Goal: Communication & Community: Answer question/provide support

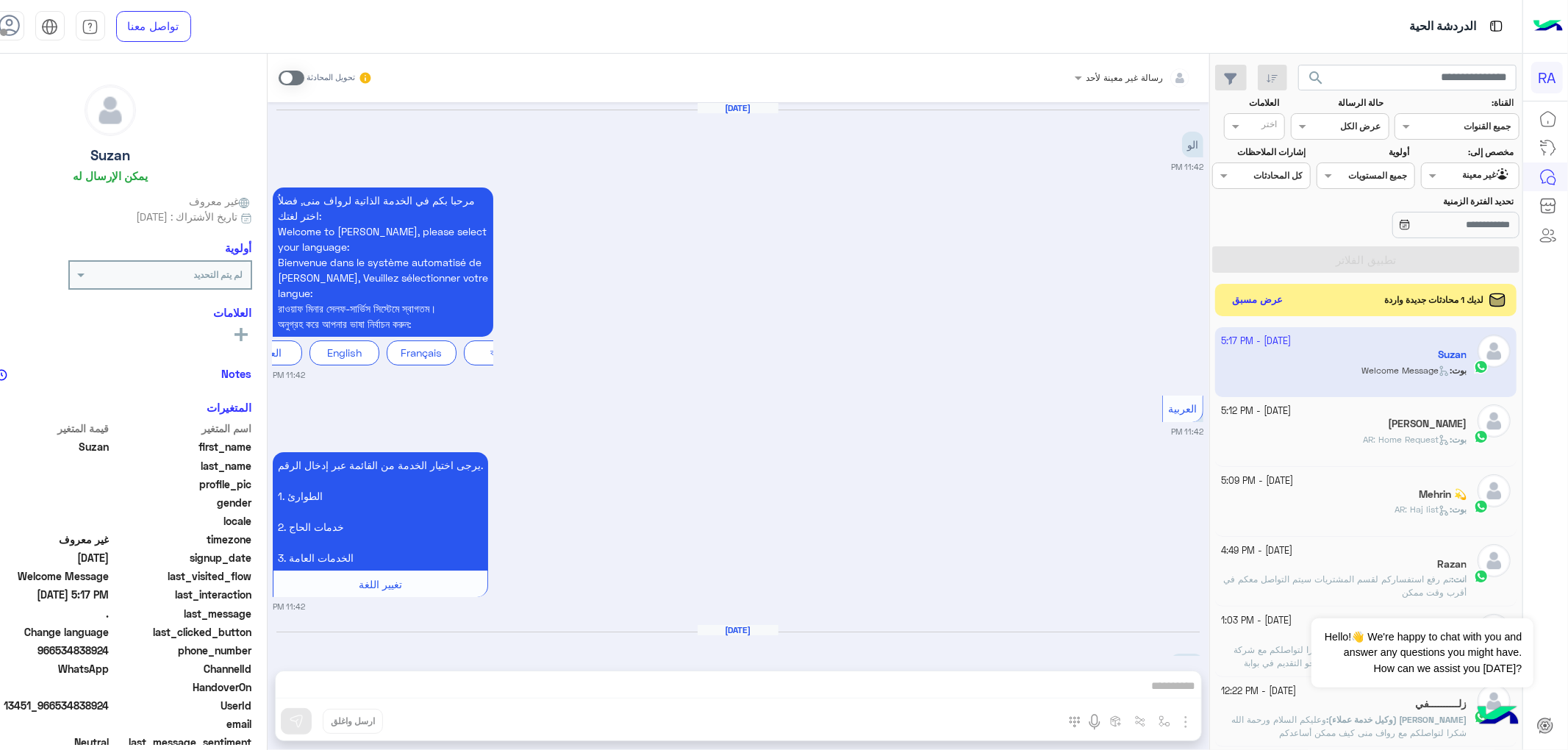
scroll to position [1805, 0]
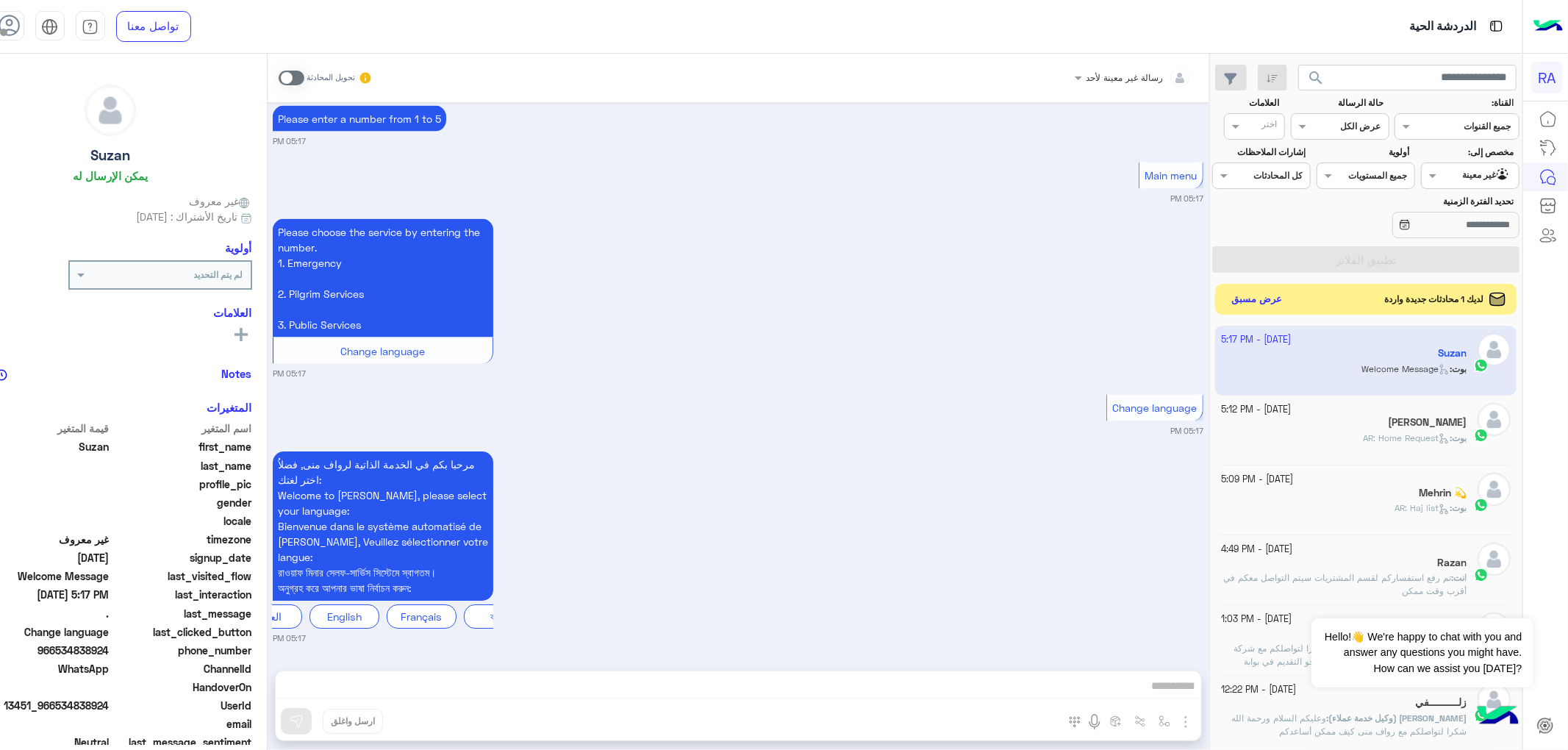
click at [1286, 303] on button "عرض مسبق" at bounding box center [1257, 300] width 62 height 20
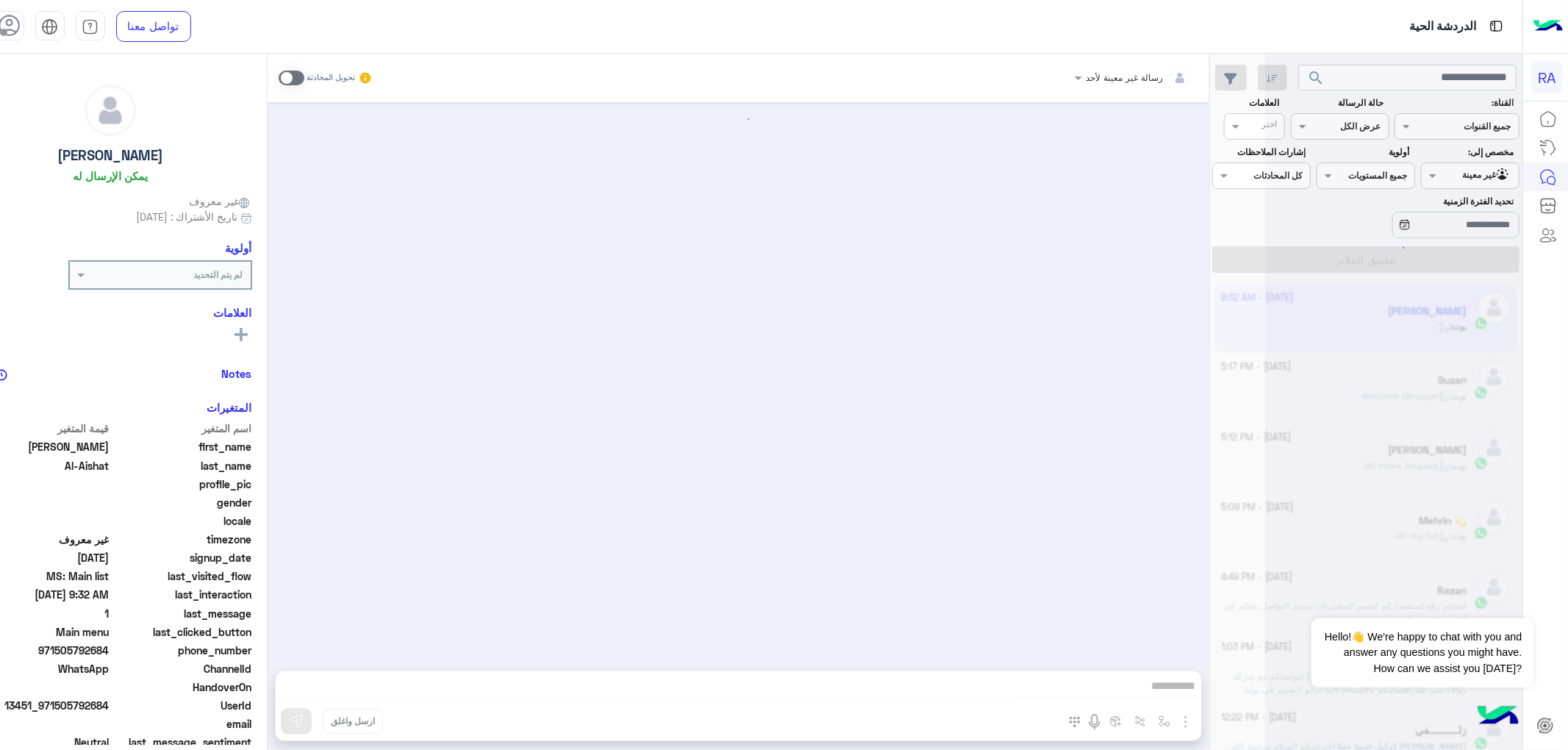
scroll to position [2713, 0]
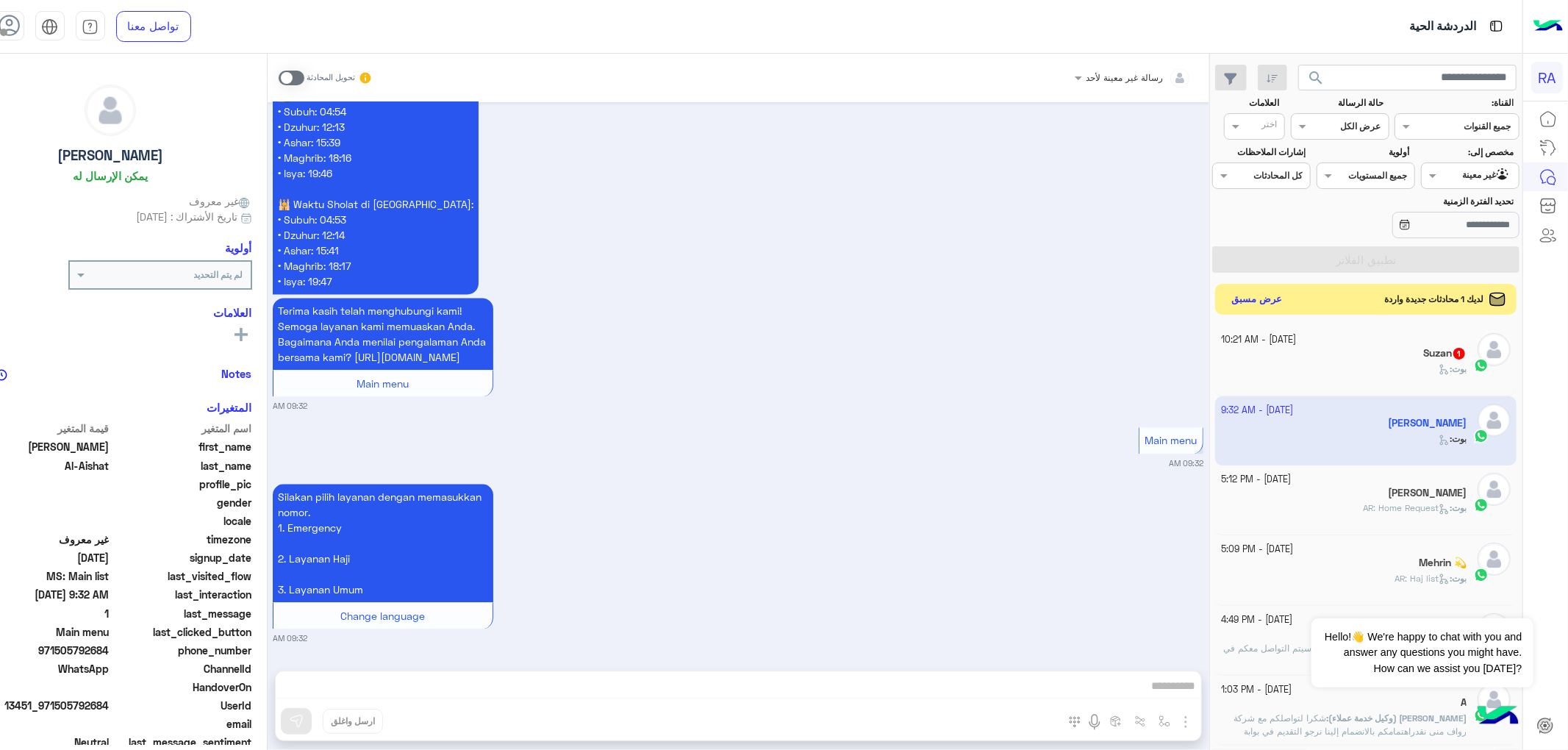
click at [1286, 307] on button "عرض مسبق" at bounding box center [1257, 300] width 62 height 20
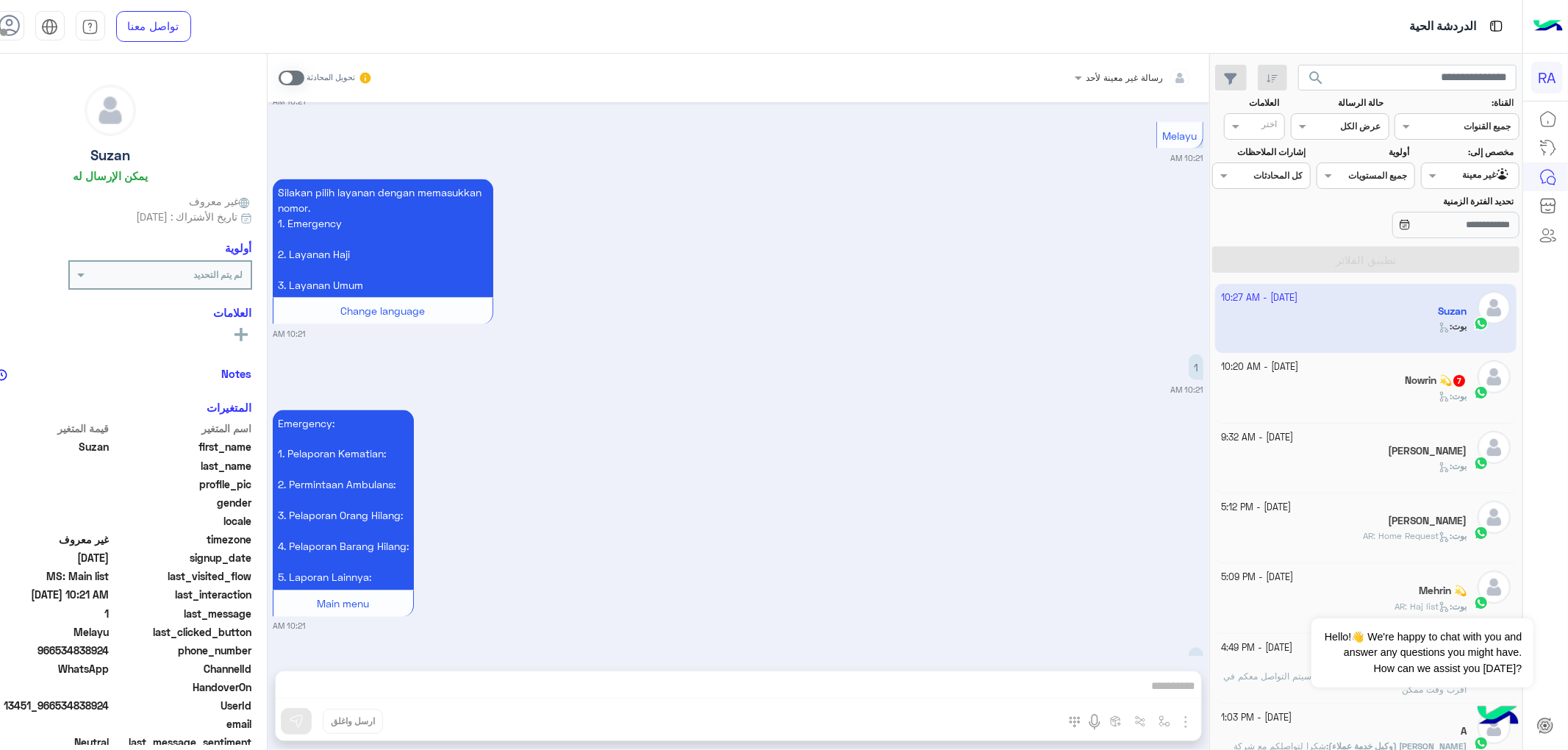
scroll to position [2172, 0]
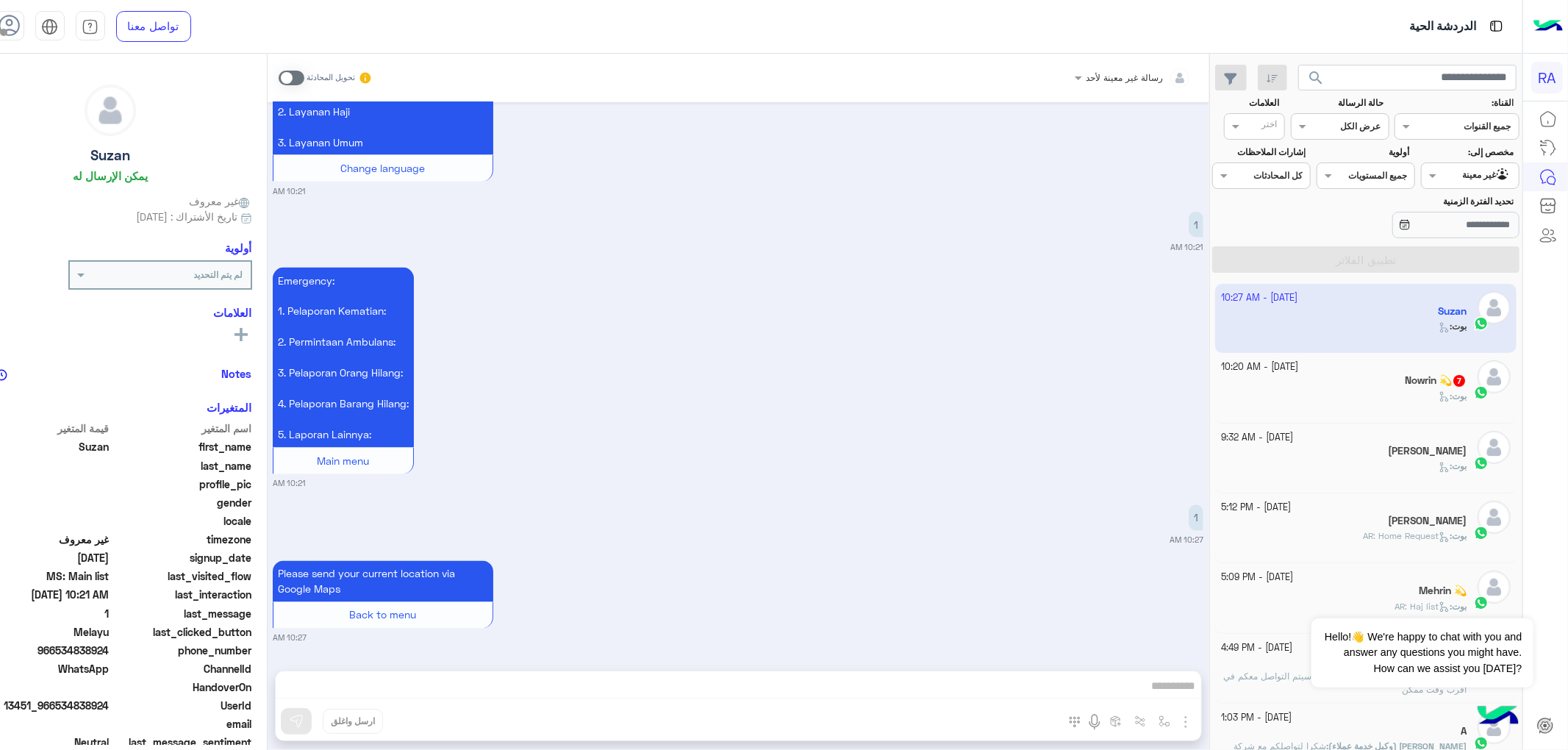
click at [1395, 371] on div "[DATE] - 10:20 AM" at bounding box center [1343, 368] width 245 height 14
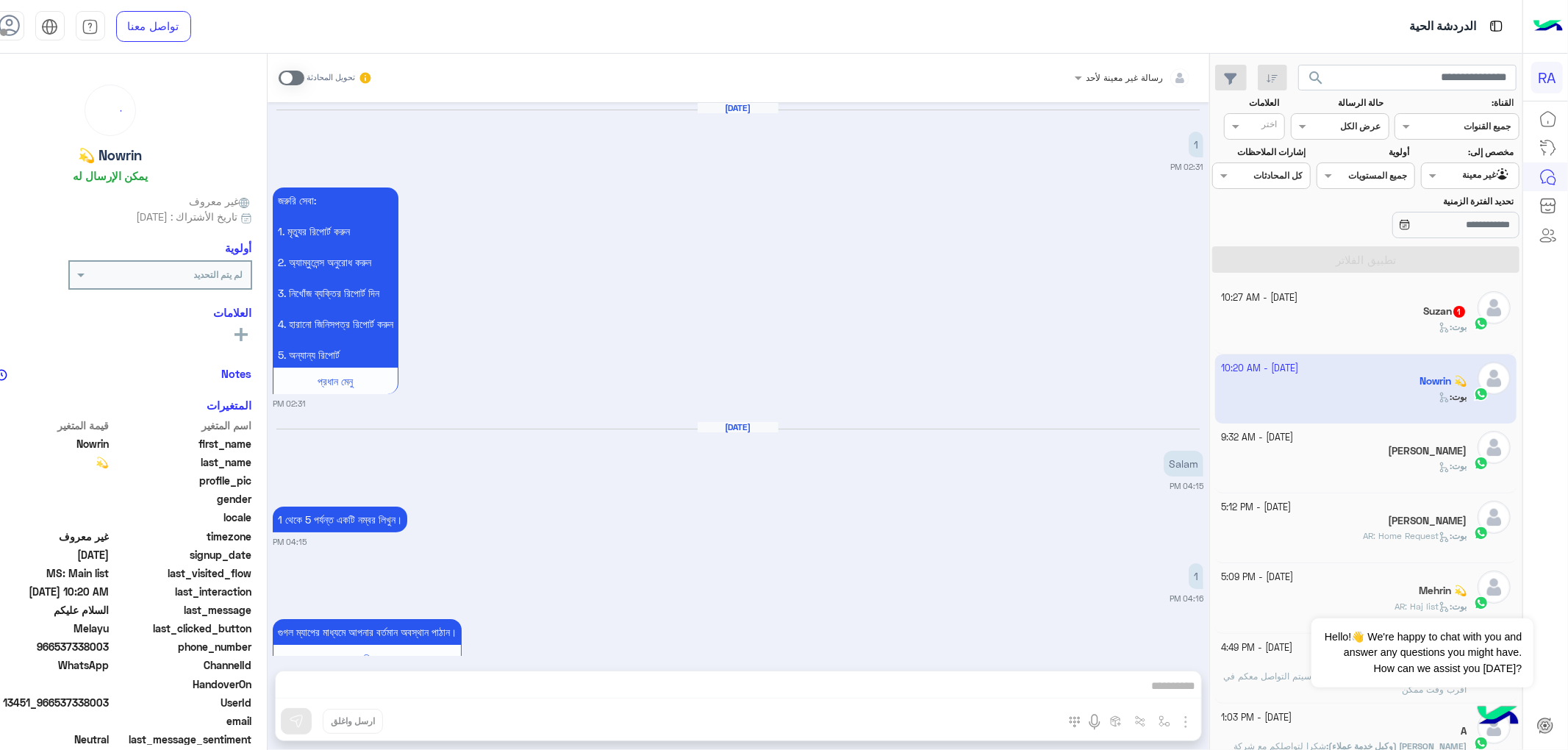
scroll to position [1230, 0]
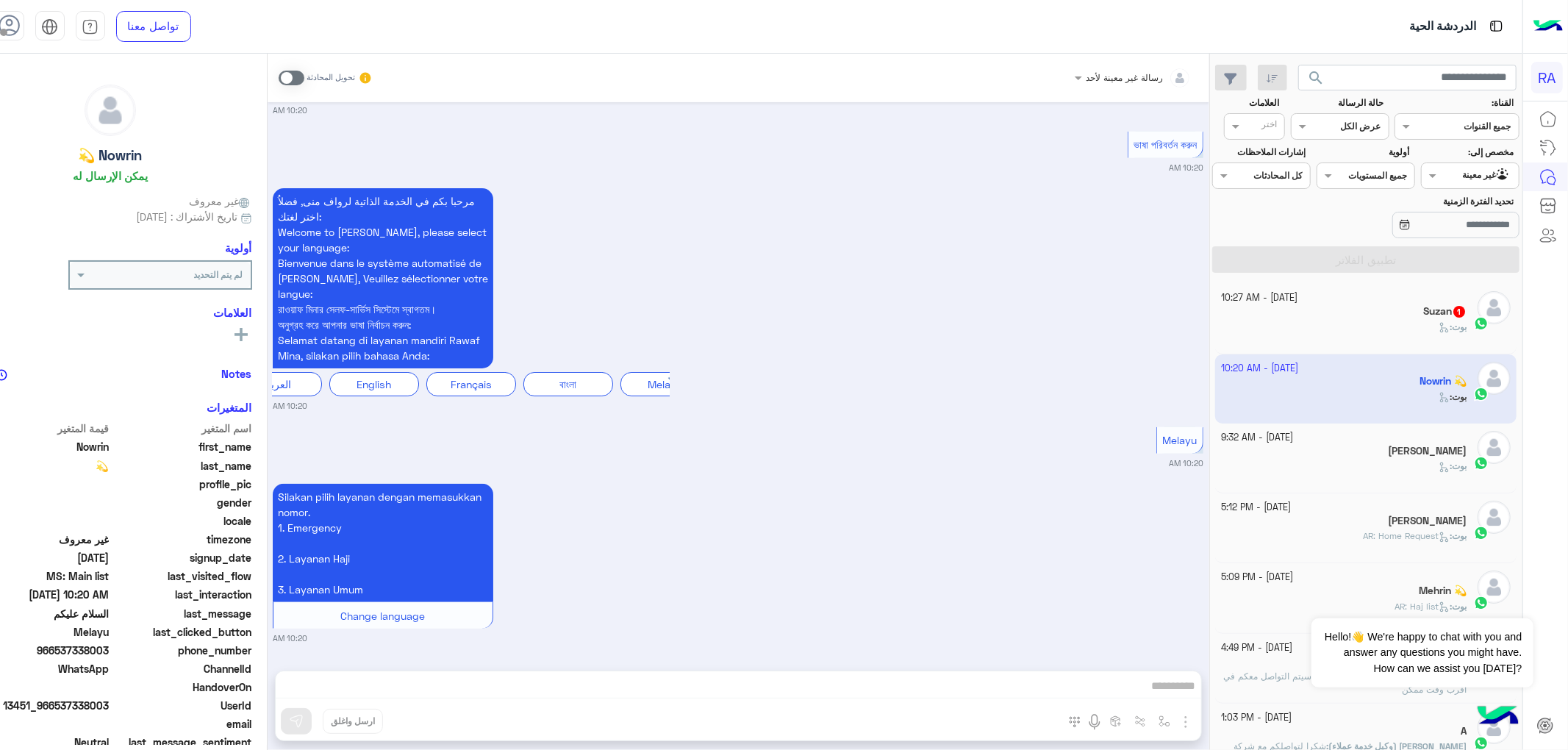
click at [1392, 320] on div "بوت :" at bounding box center [1343, 333] width 245 height 26
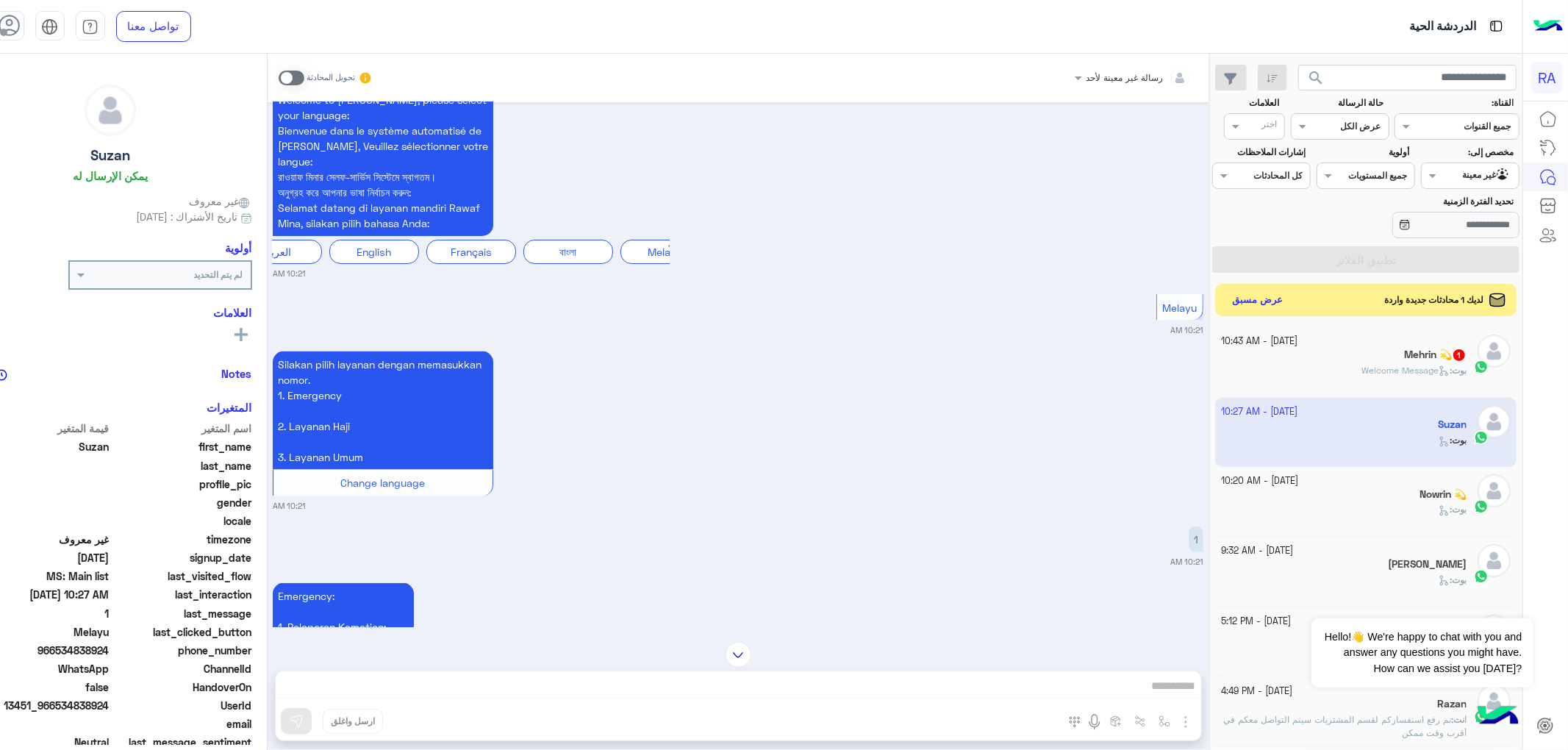
scroll to position [1486, 0]
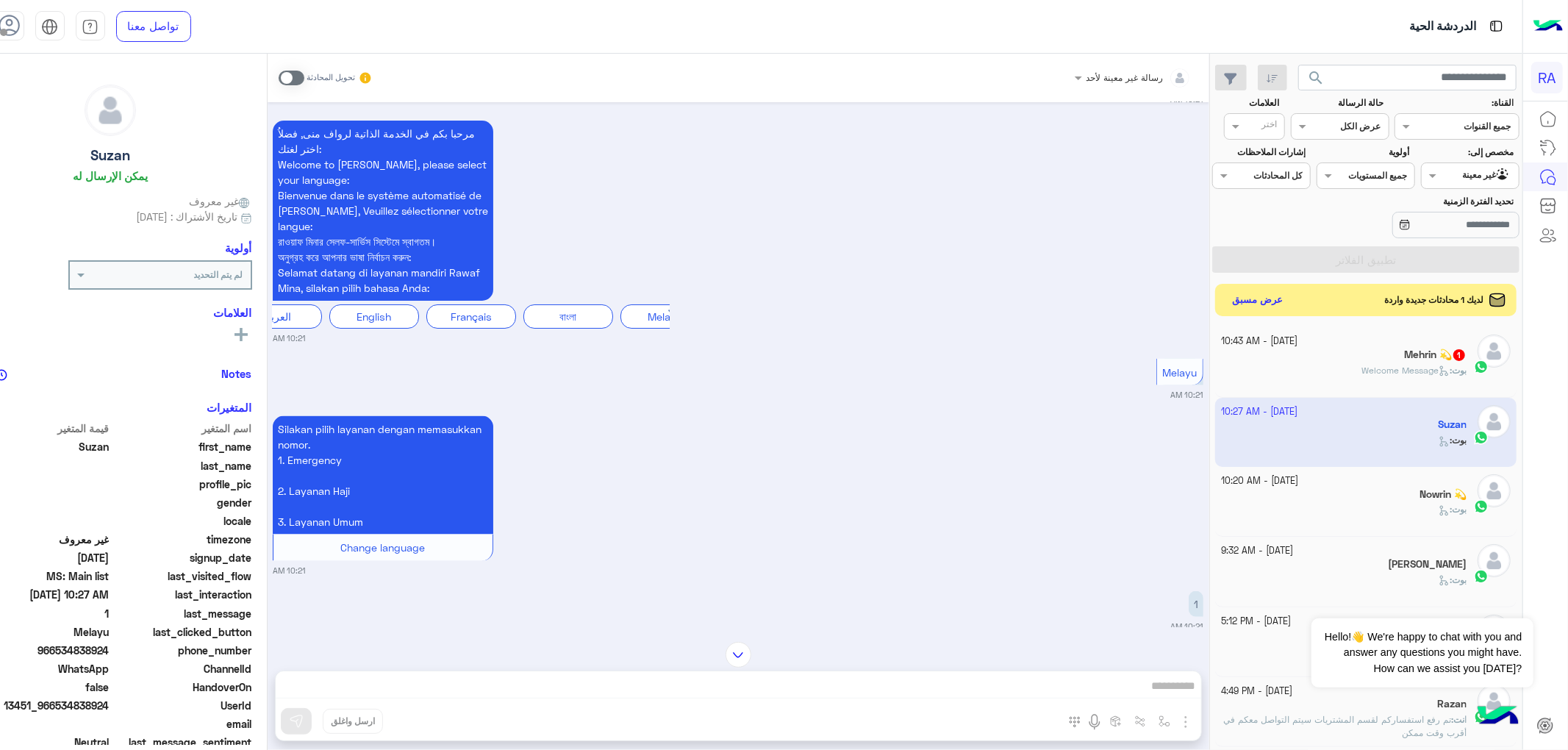
drag, startPoint x: 1191, startPoint y: 383, endPoint x: 1249, endPoint y: 392, distance: 58.7
click at [1209, 392] on div "[DATE] القائمة الرئيسية 12:56 PM يرجى اختيار الخدمة من القائمة عبر إدخال الرقم.…" at bounding box center [738, 365] width 941 height 525
click at [1148, 469] on div "Silakan pilih layanan dengan memasukkan nomor. 1. Emergency 2. Layanan Haji 3. …" at bounding box center [738, 495] width 931 height 164
click at [1288, 303] on button "عرض مسبق" at bounding box center [1257, 300] width 62 height 20
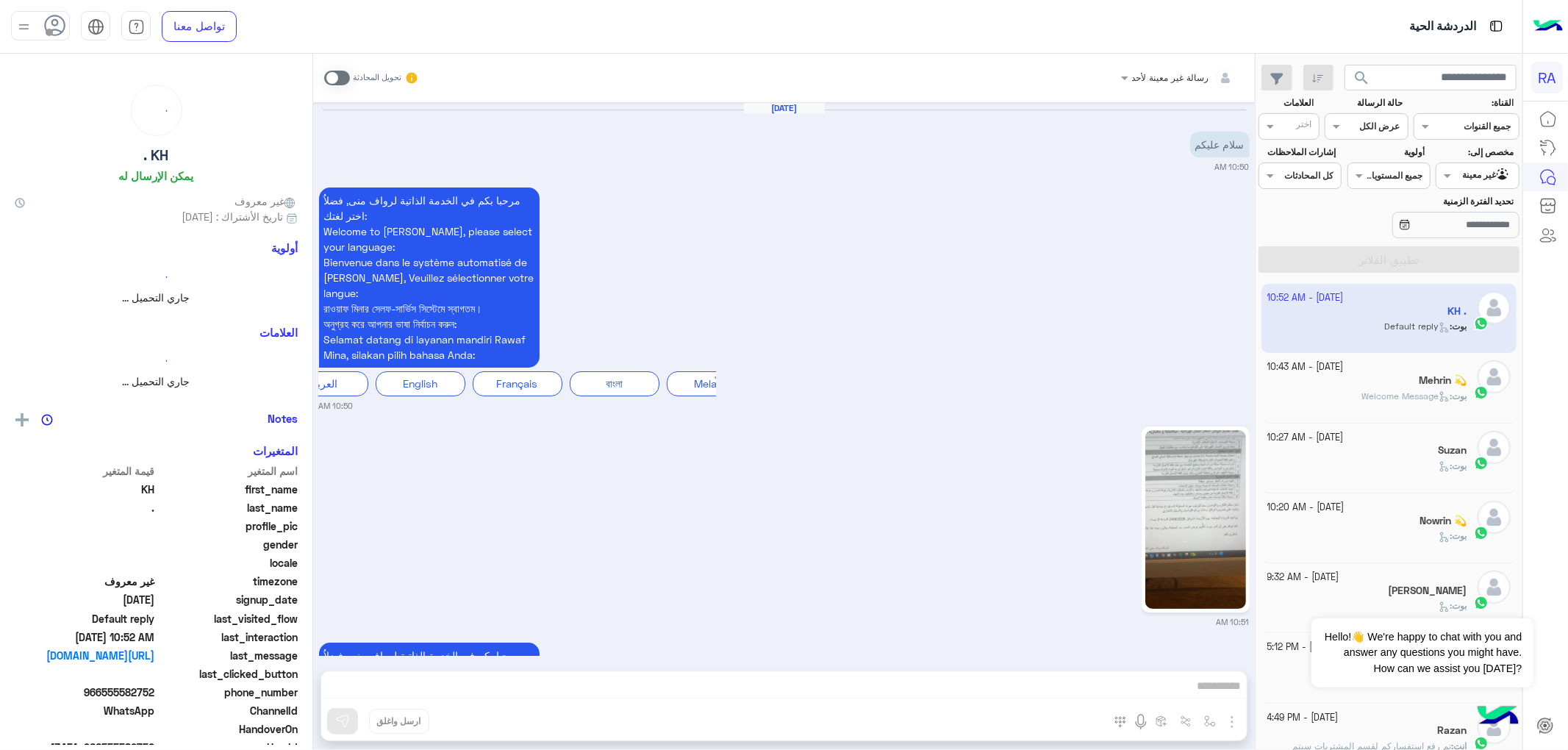
scroll to position [549, 0]
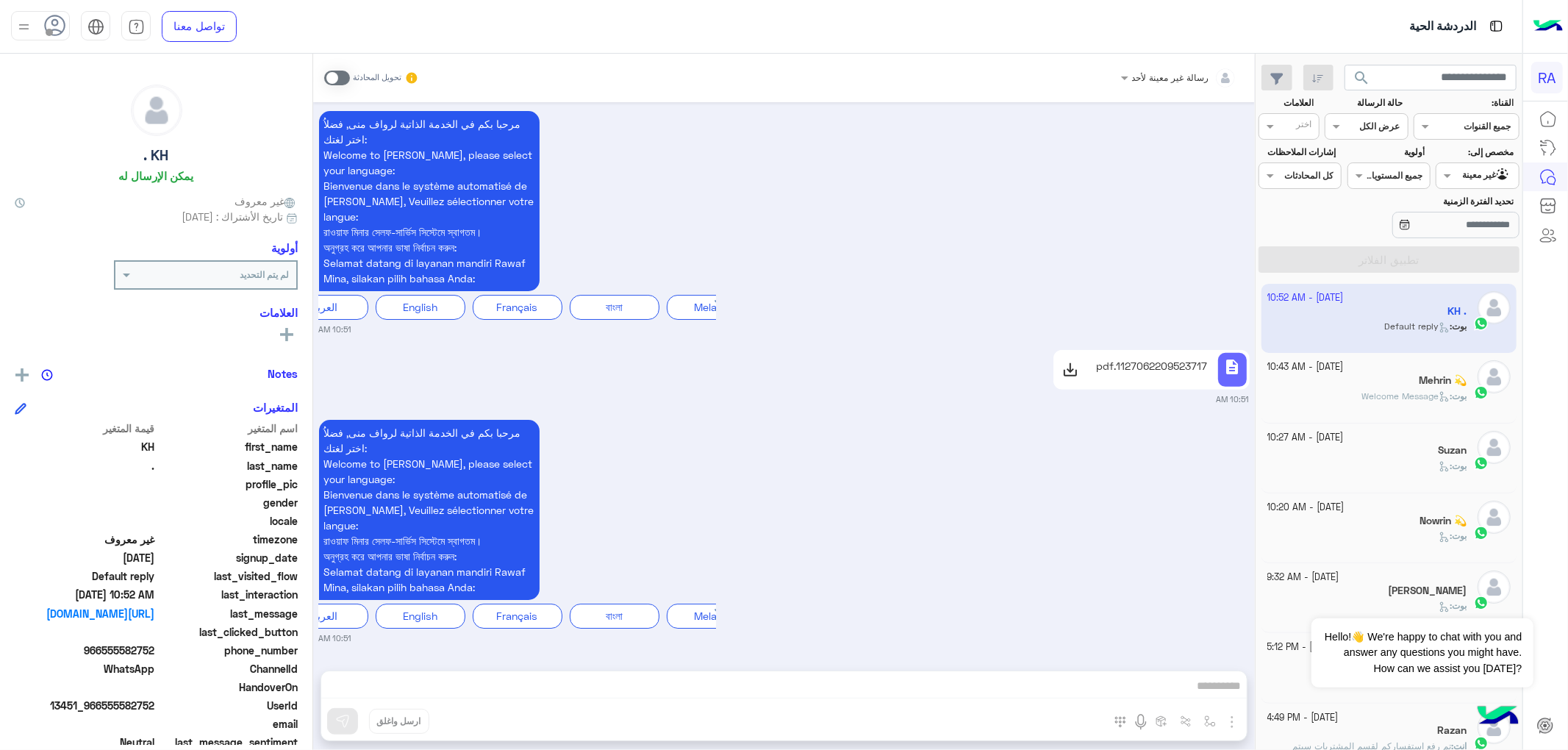
click at [1068, 366] on icon at bounding box center [1070, 370] width 18 height 18
click at [1071, 362] on icon at bounding box center [1070, 370] width 18 height 18
click at [1318, 404] on div "بوت : Welcome Message" at bounding box center [1367, 402] width 200 height 26
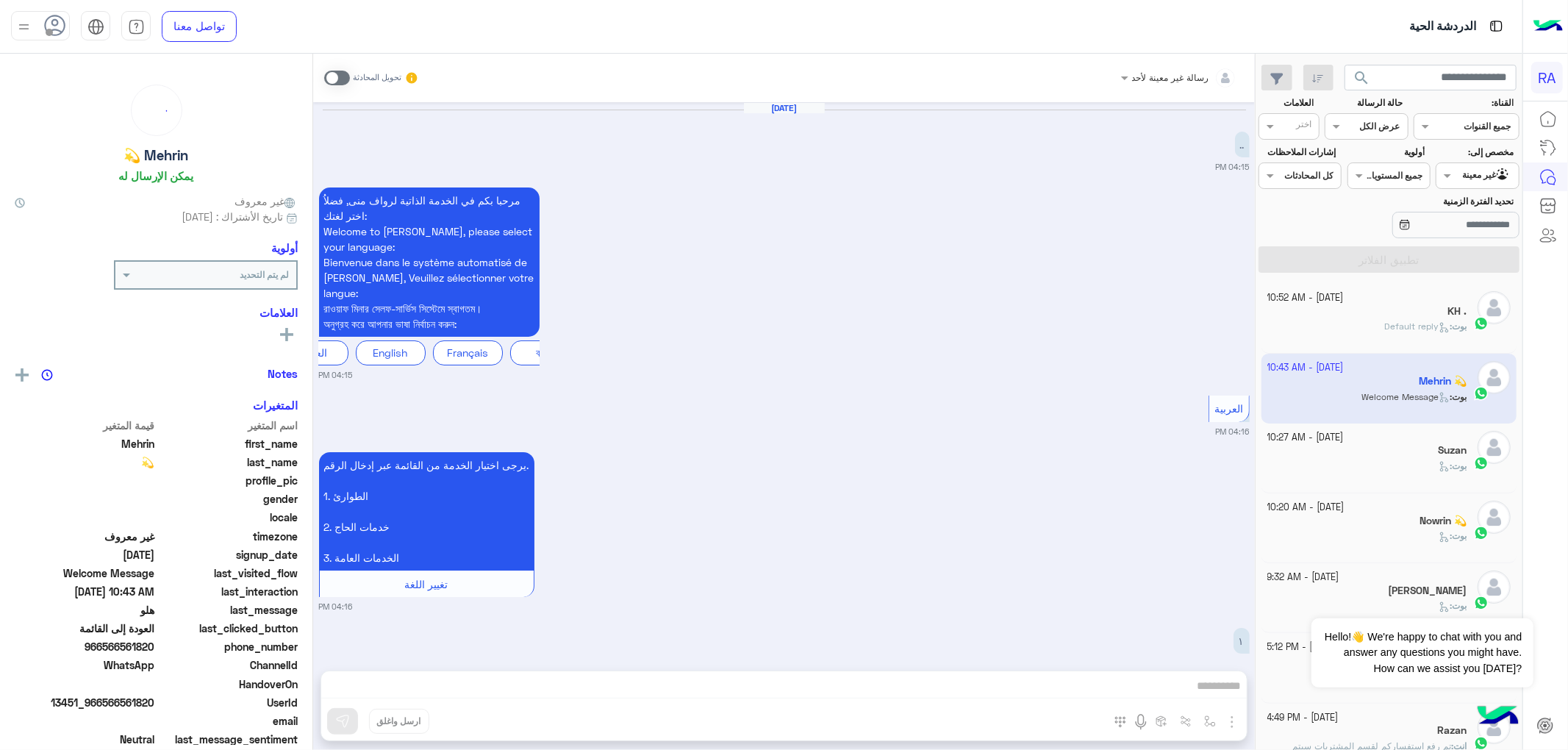
scroll to position [1816, 0]
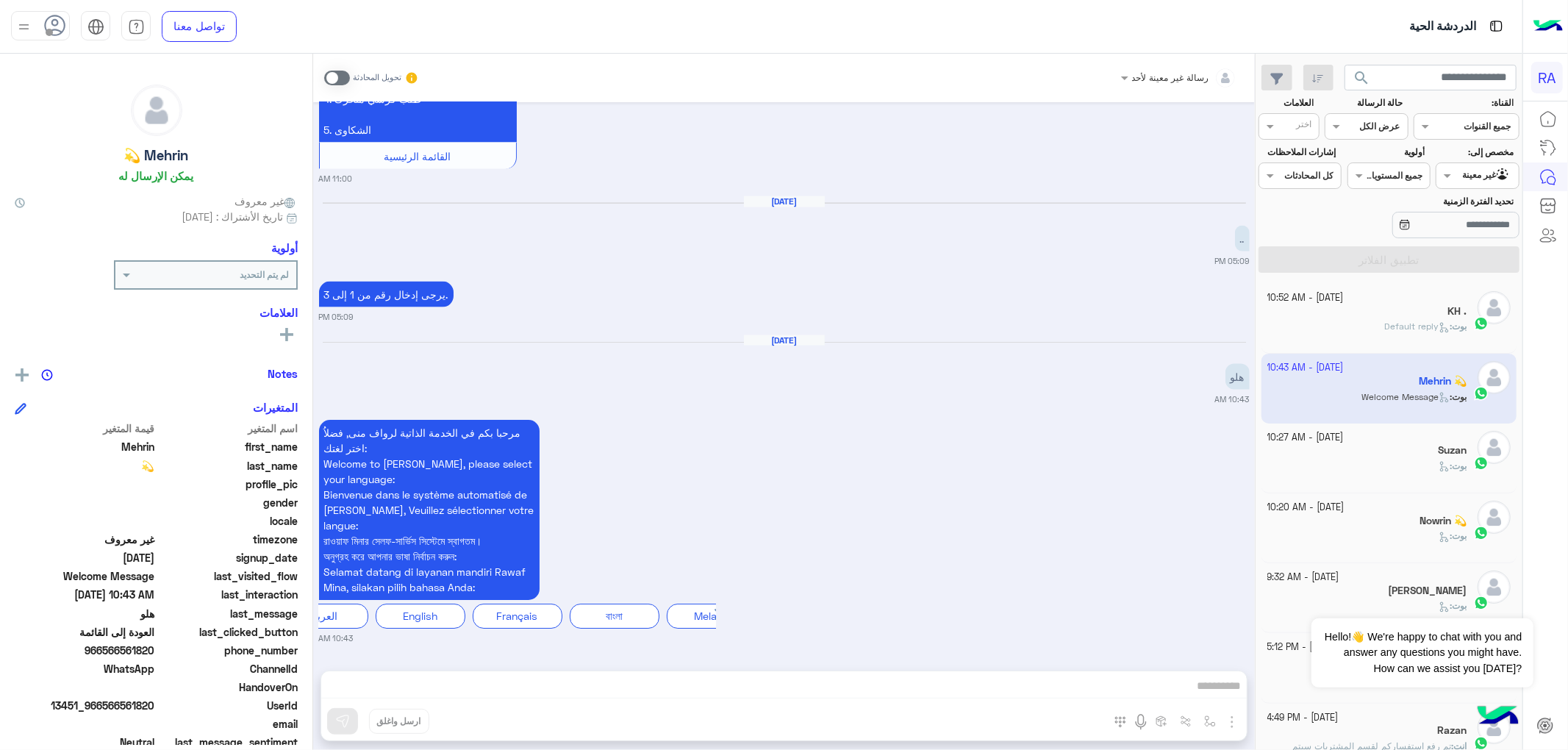
click at [639, 625] on div "مرحبا بكم في الخدمة الذاتية لرواف منى, فضلاُ اختر لغتك: Welcome to Rawaf Mina, …" at bounding box center [517, 524] width 397 height 215
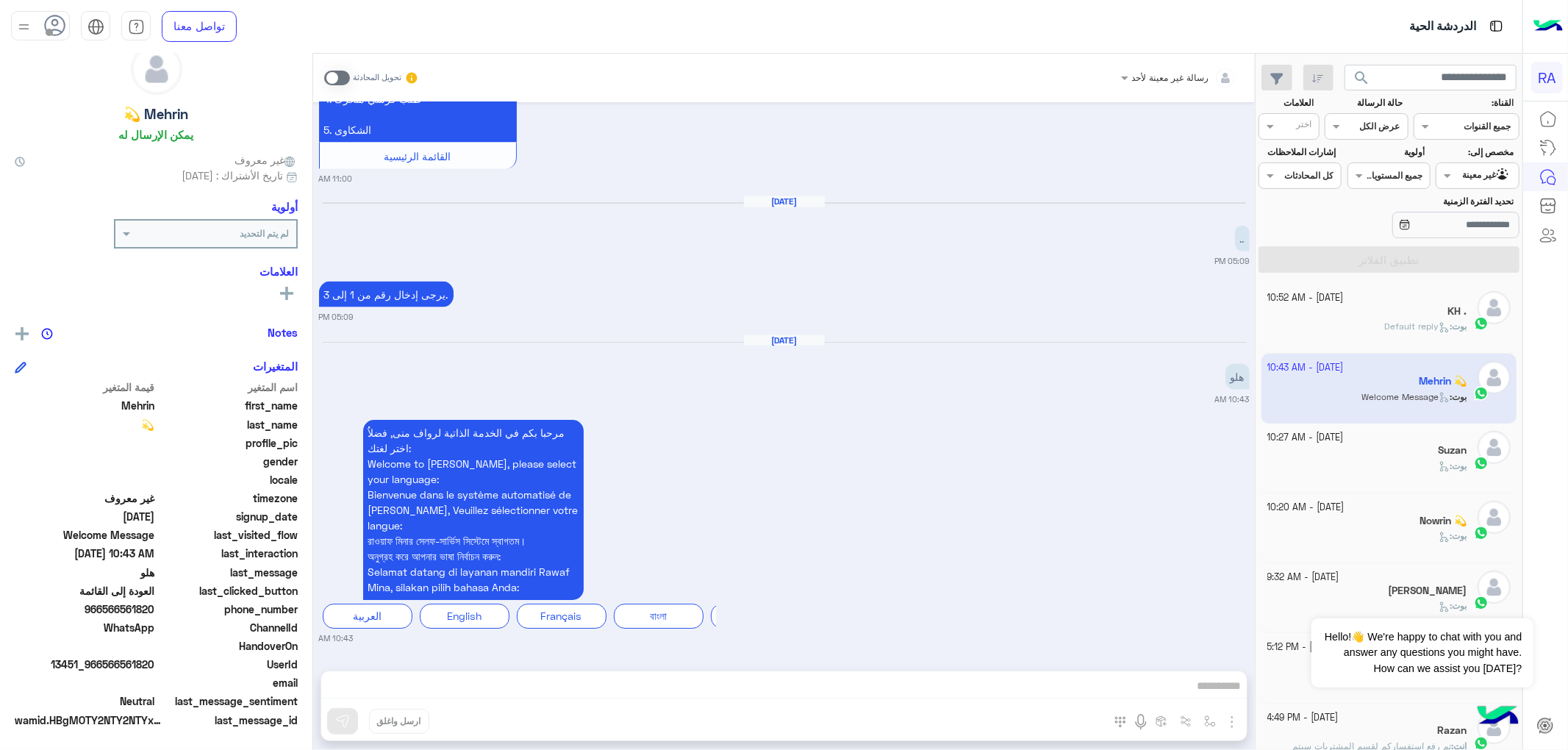
scroll to position [0, 0]
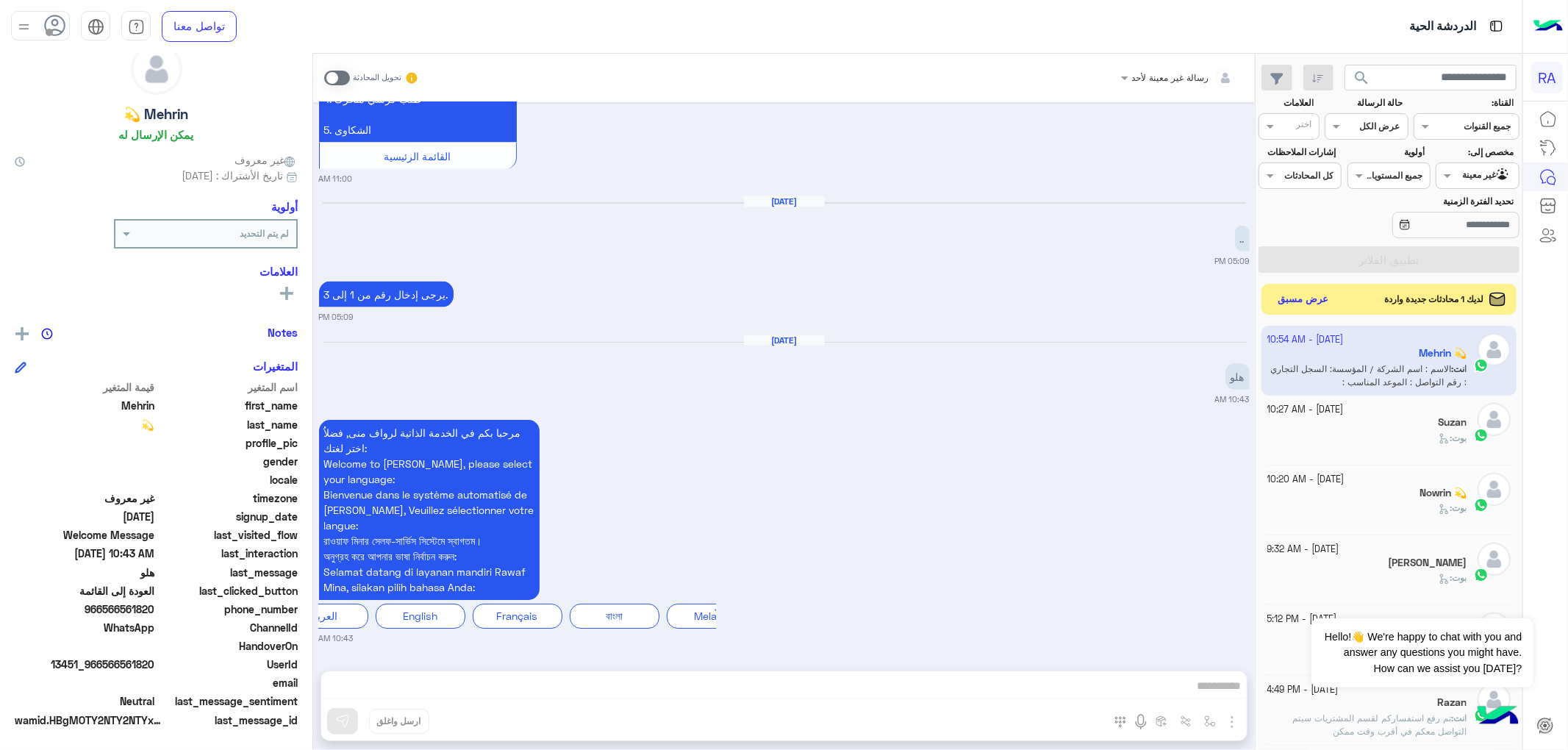
click at [1286, 302] on button "عرض مسبق" at bounding box center [1303, 300] width 62 height 20
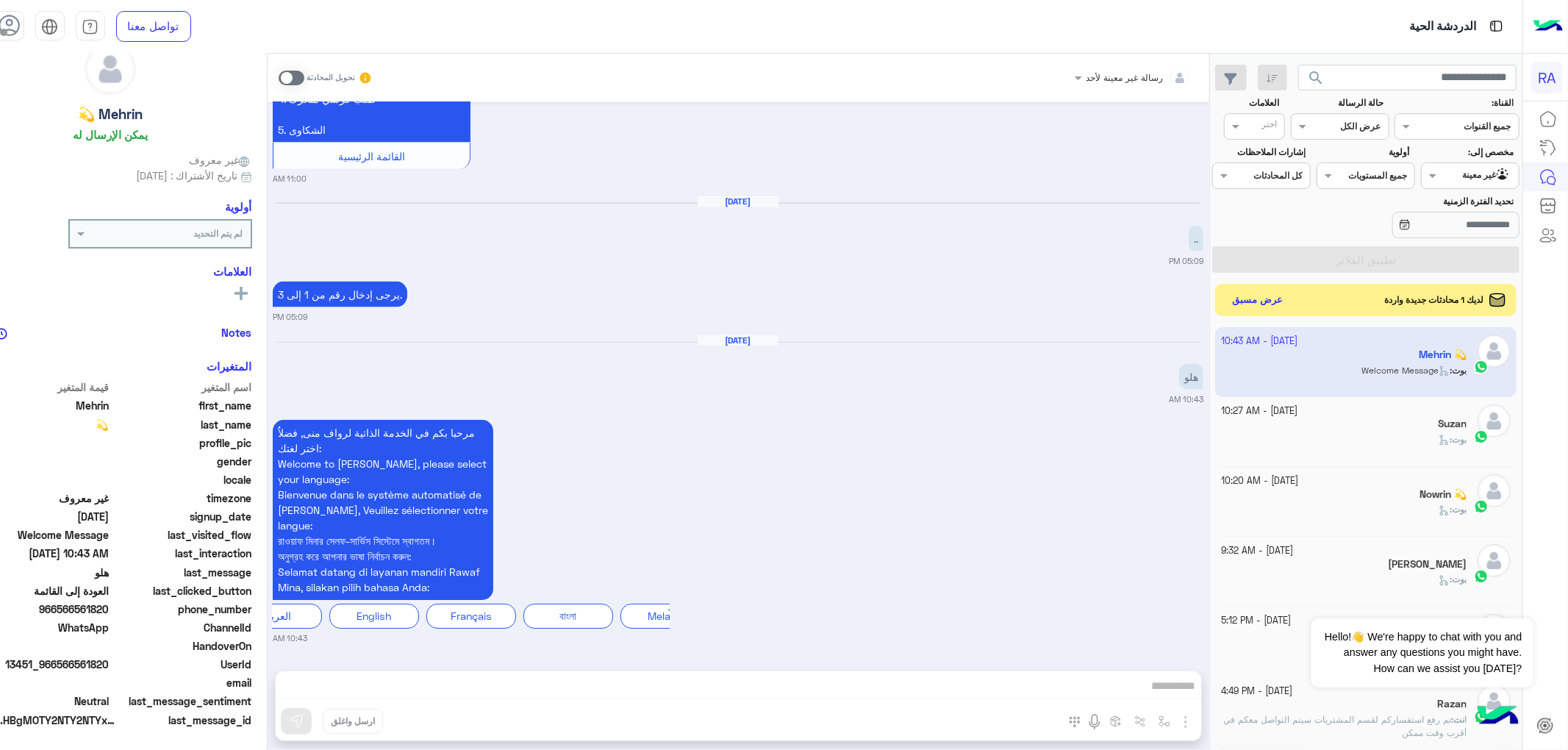
click at [1297, 313] on div "لديك 1 محادثات جديدة واردة عرض مسبق" at bounding box center [1366, 300] width 302 height 33
click at [1288, 302] on button "عرض مسبق" at bounding box center [1257, 300] width 62 height 20
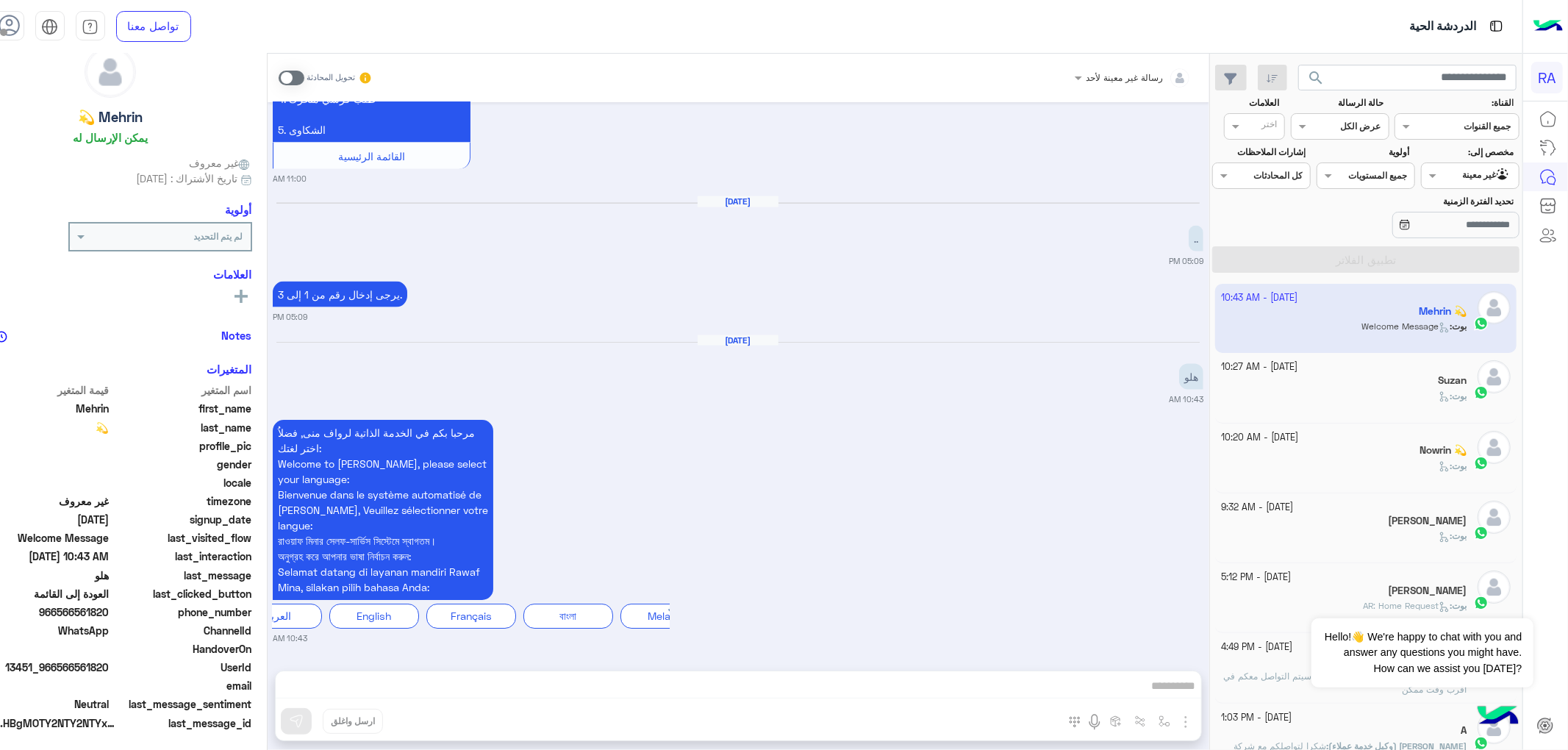
scroll to position [41, 0]
